Goal: Navigation & Orientation: Find specific page/section

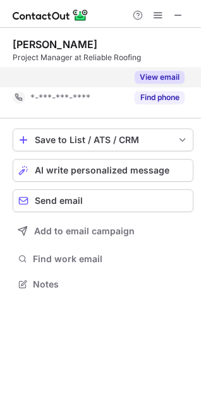
scroll to position [255, 201]
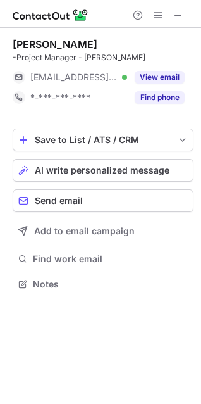
scroll to position [275, 201]
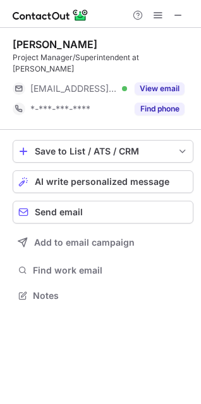
scroll to position [275, 201]
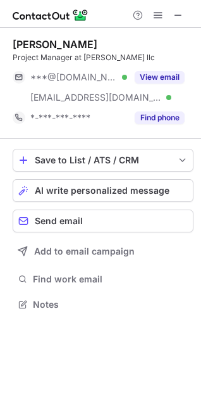
scroll to position [295, 201]
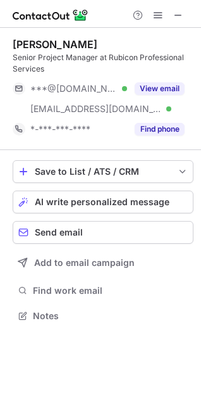
scroll to position [307, 201]
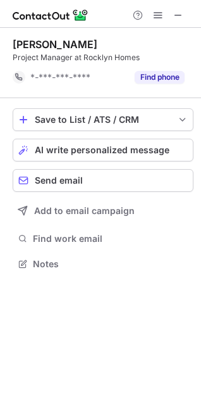
scroll to position [255, 201]
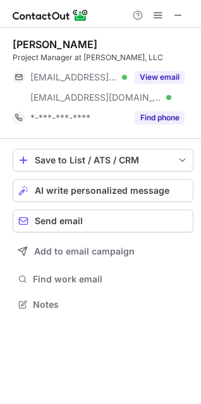
scroll to position [295, 201]
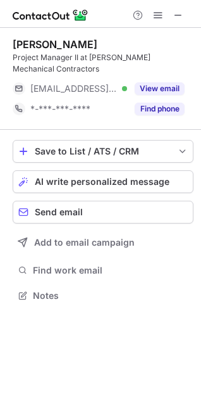
scroll to position [286, 201]
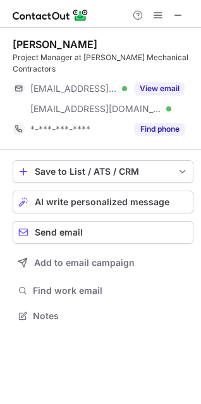
scroll to position [307, 201]
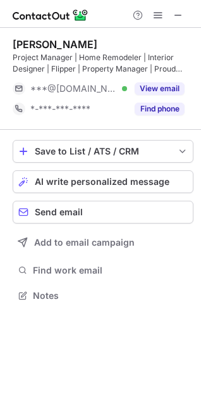
scroll to position [286, 201]
